Goal: Navigation & Orientation: Understand site structure

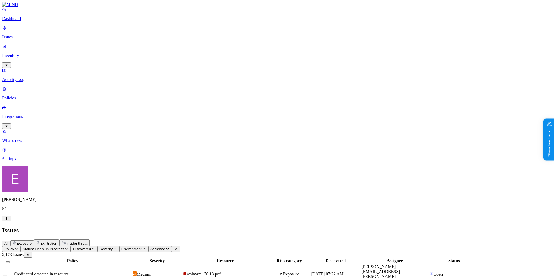
click at [21, 21] on p "Dashboard" at bounding box center [277, 18] width 550 height 5
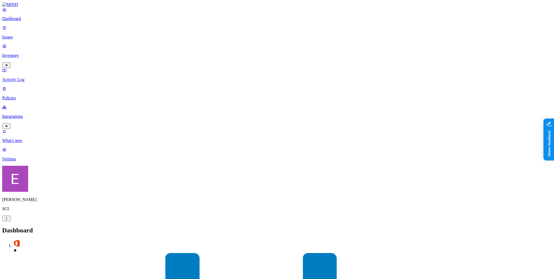
click at [25, 114] on p "Integrations" at bounding box center [277, 116] width 550 height 5
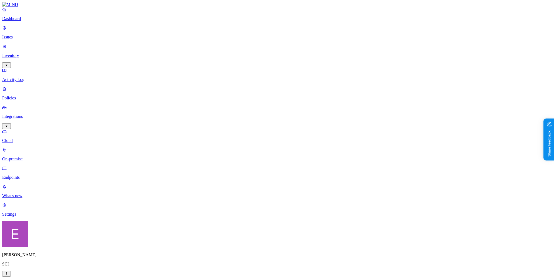
click at [27, 156] on p "On-premise" at bounding box center [277, 158] width 550 height 5
click at [26, 138] on p "Cloud" at bounding box center [277, 140] width 550 height 5
click at [21, 175] on p "Endpoints" at bounding box center [277, 177] width 550 height 5
click at [21, 147] on link "On-premise" at bounding box center [277, 154] width 550 height 14
click at [21, 138] on p "Cloud" at bounding box center [277, 140] width 550 height 5
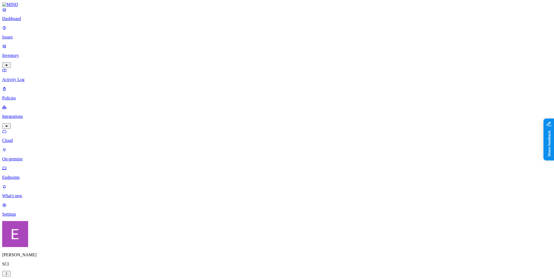
click at [21, 156] on p "On-premise" at bounding box center [277, 158] width 550 height 5
click at [14, 21] on link "Dashboard" at bounding box center [277, 14] width 550 height 14
